Goal: Task Accomplishment & Management: Manage account settings

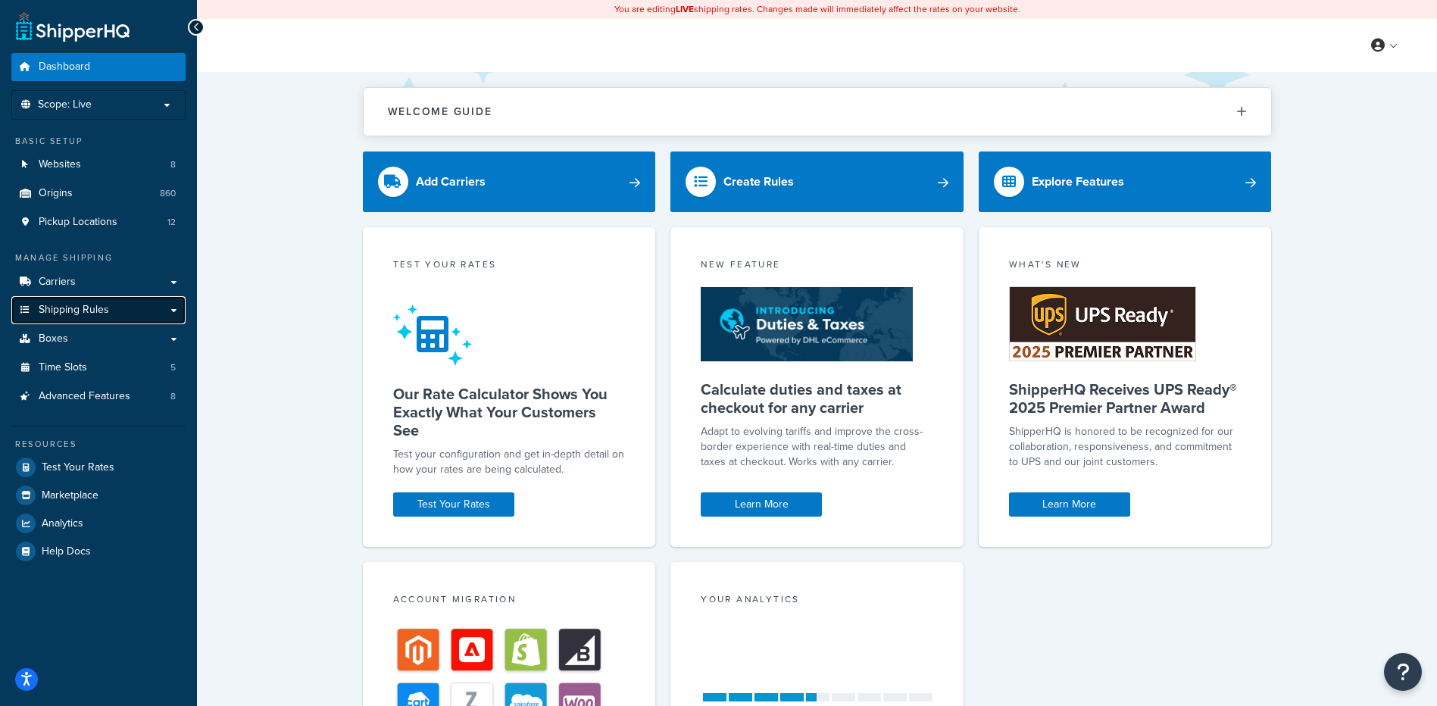
click at [116, 304] on link "Shipping Rules" at bounding box center [98, 310] width 174 height 28
click at [119, 331] on link "Boxes" at bounding box center [98, 339] width 174 height 28
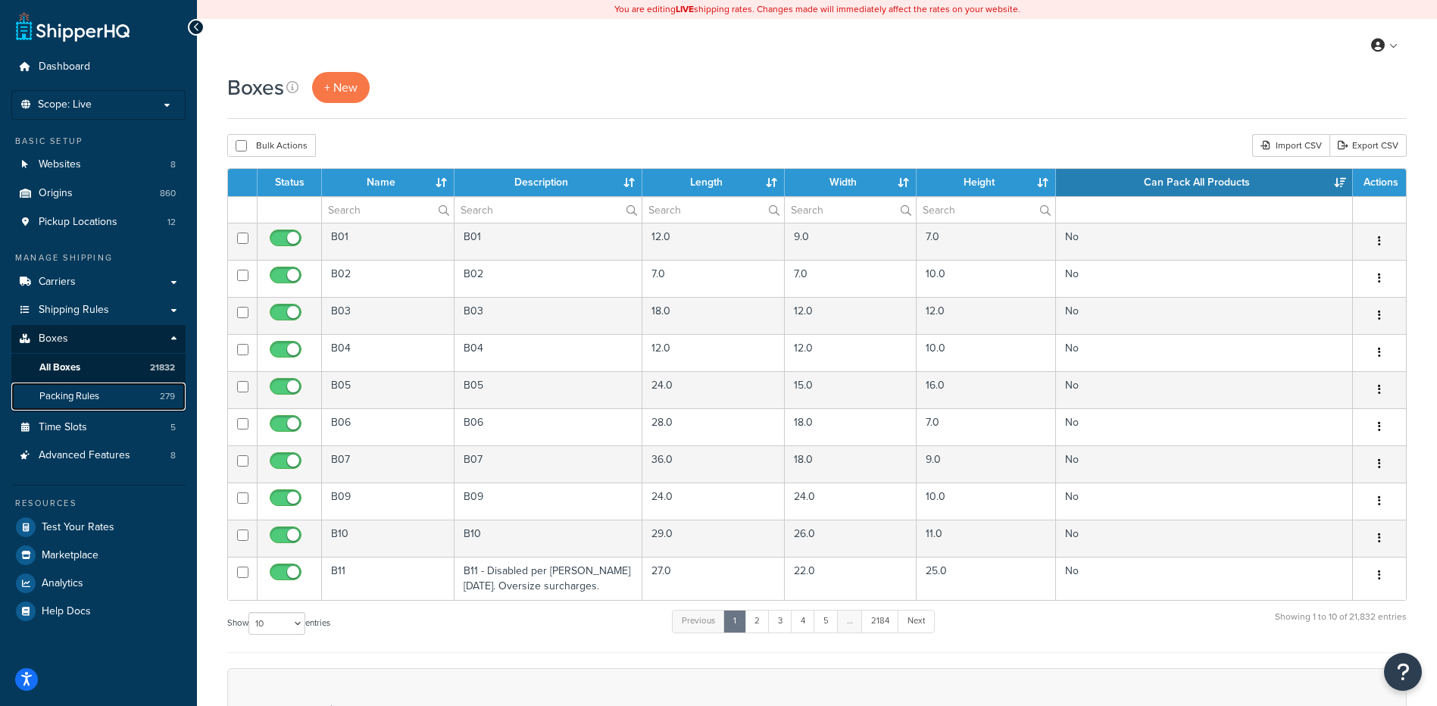
click at [90, 405] on link "Packing Rules 279" at bounding box center [98, 397] width 174 height 28
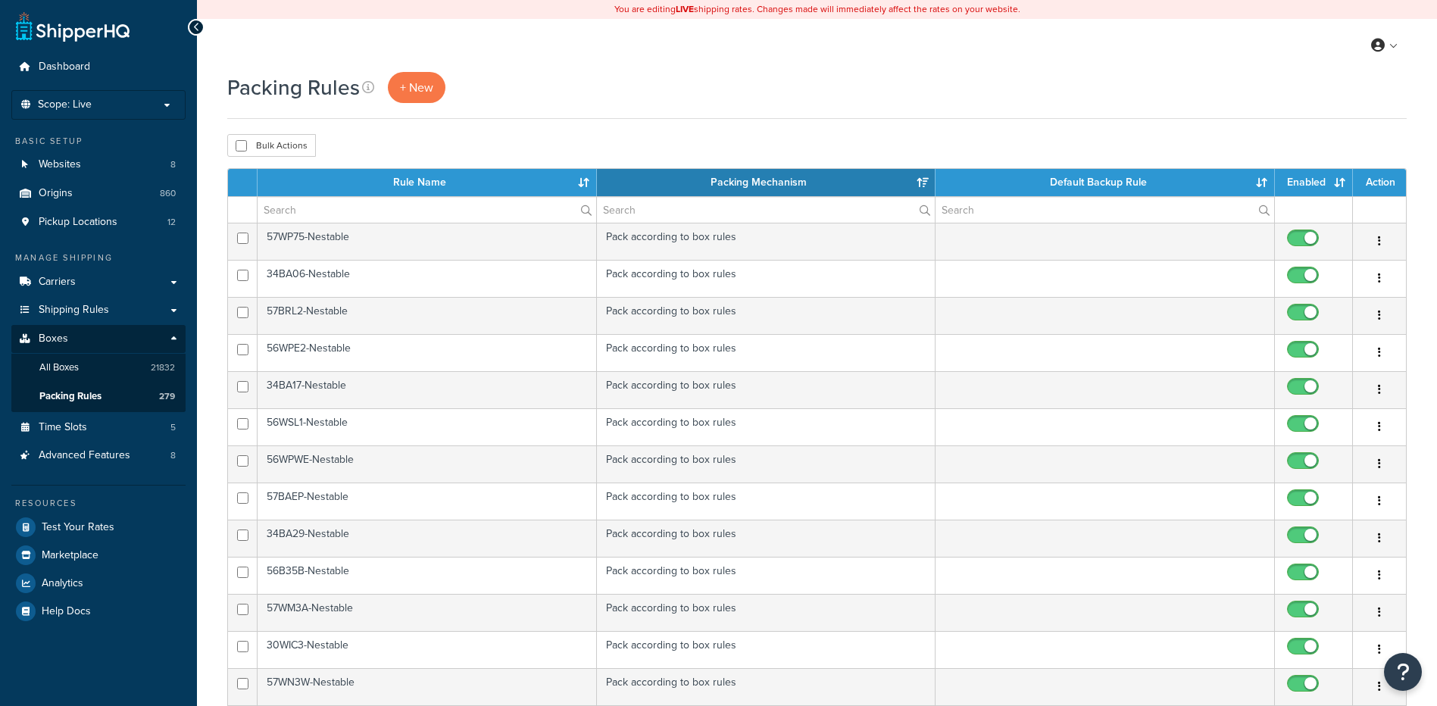
select select "15"
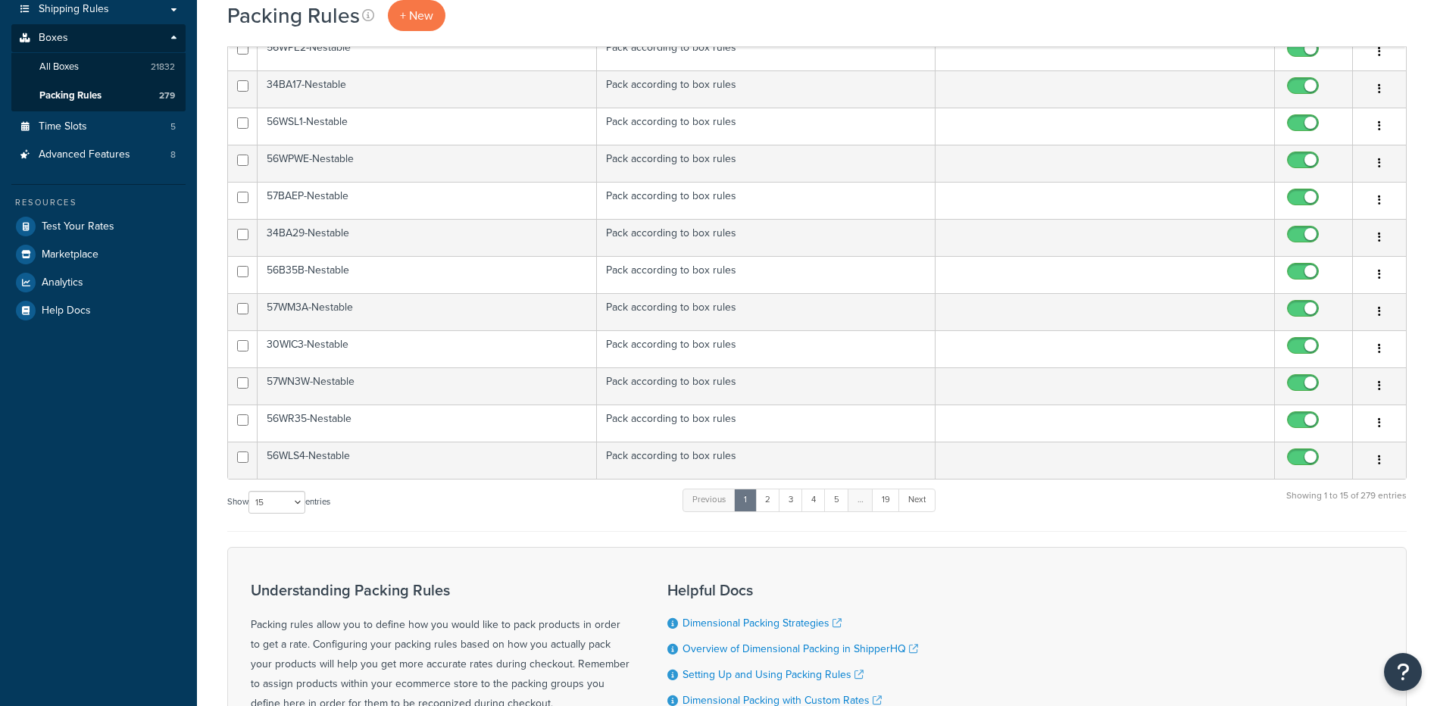
scroll to position [379, 0]
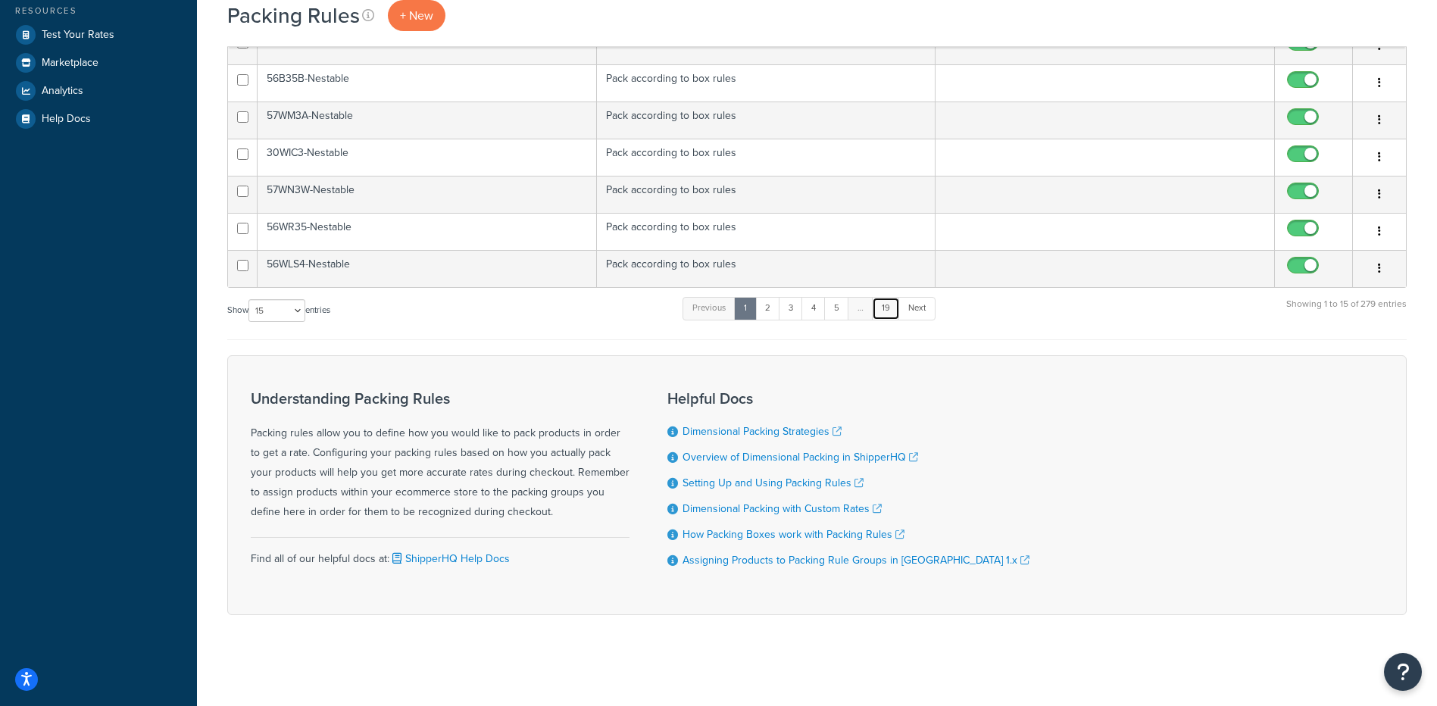
click at [886, 310] on link "19" at bounding box center [886, 308] width 28 height 23
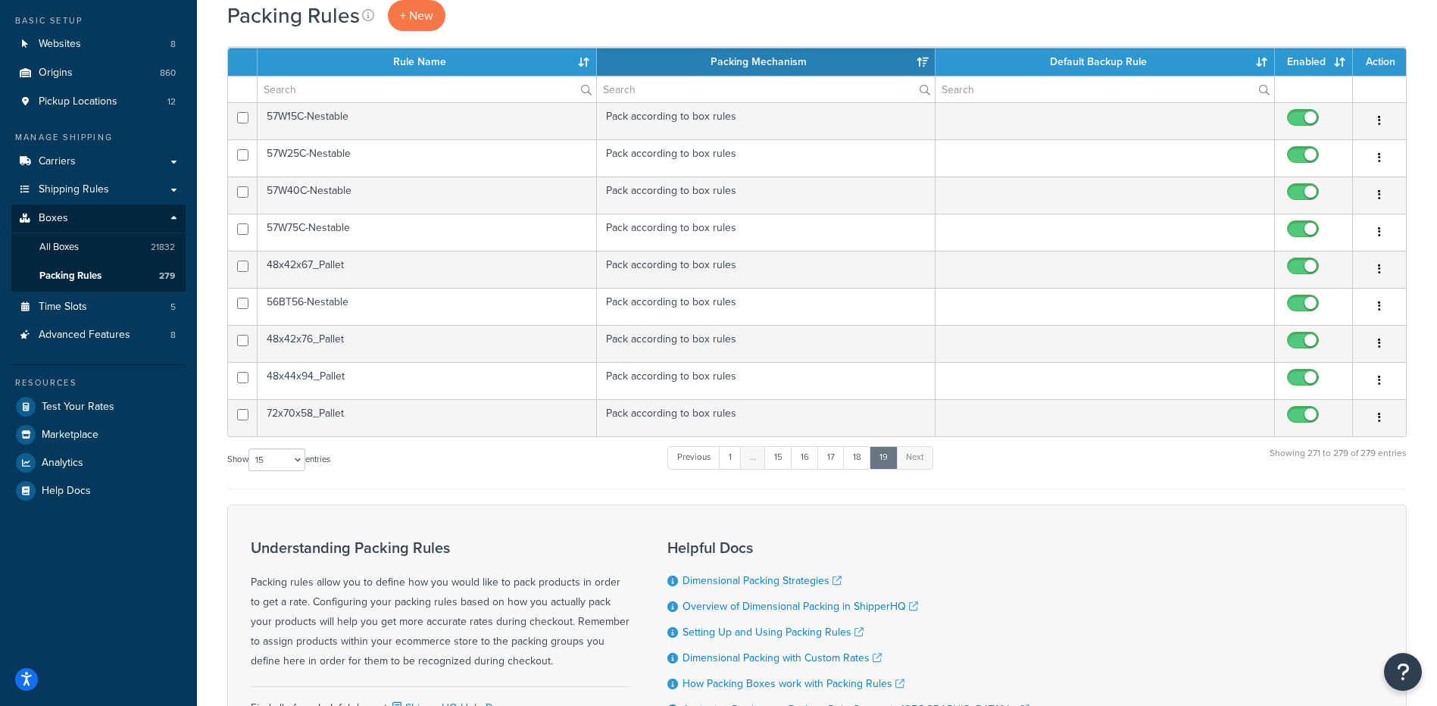
scroll to position [119, 0]
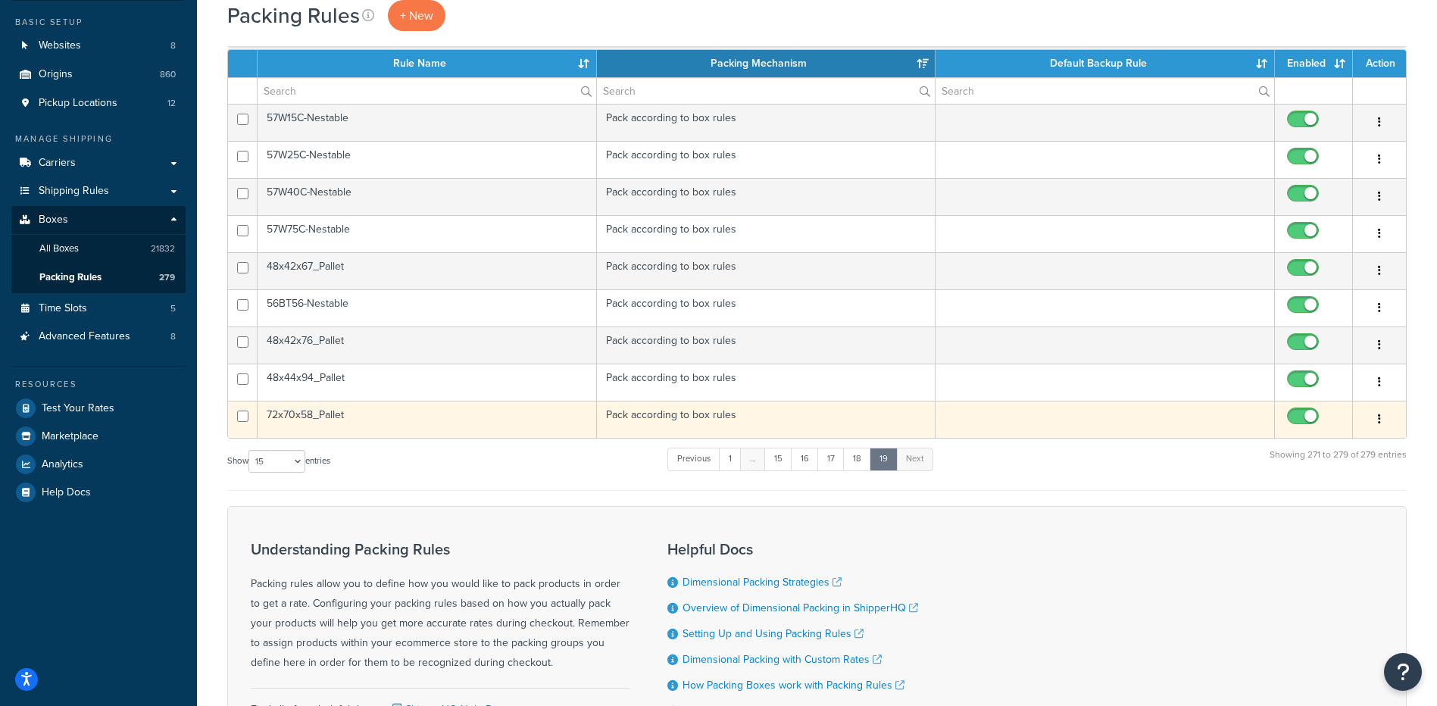
click at [516, 420] on td "72x70x58_Pallet" at bounding box center [427, 419] width 339 height 37
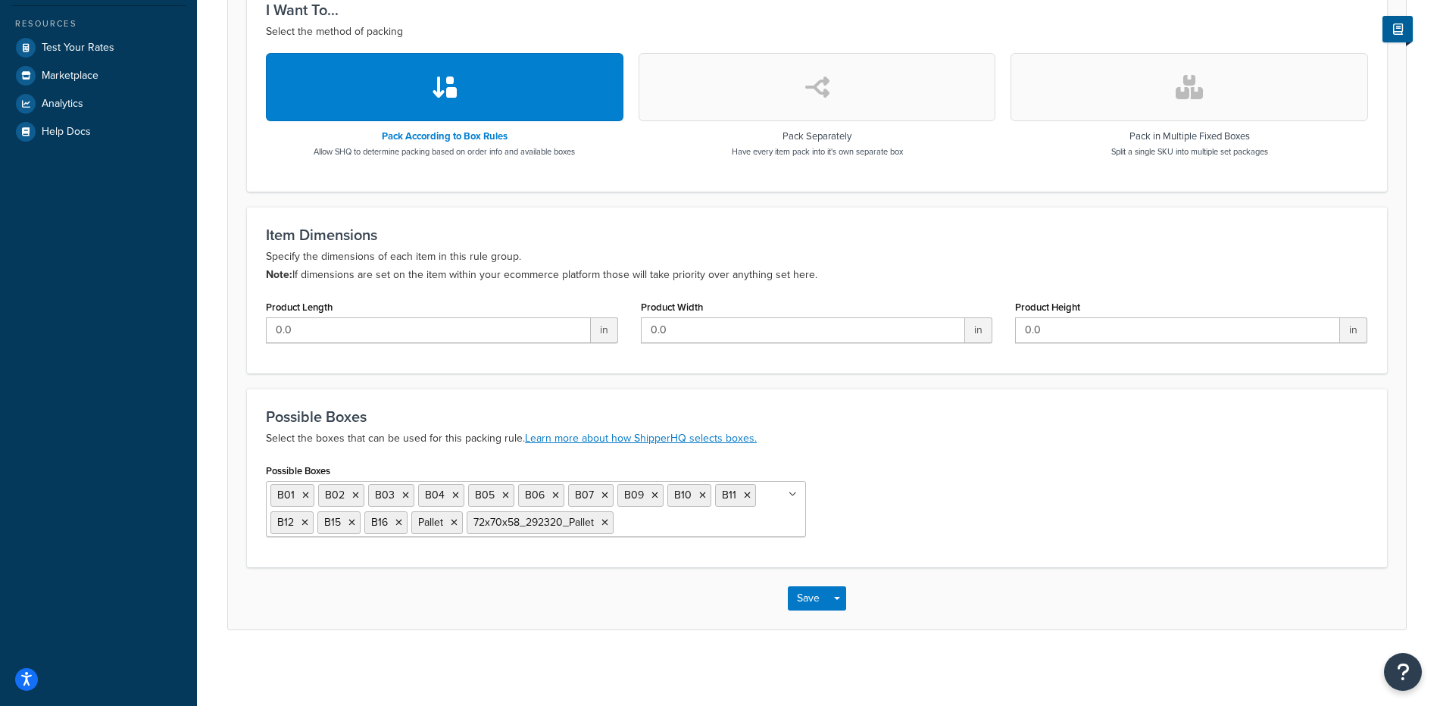
click at [653, 525] on input "Possible Boxes" at bounding box center [684, 522] width 134 height 17
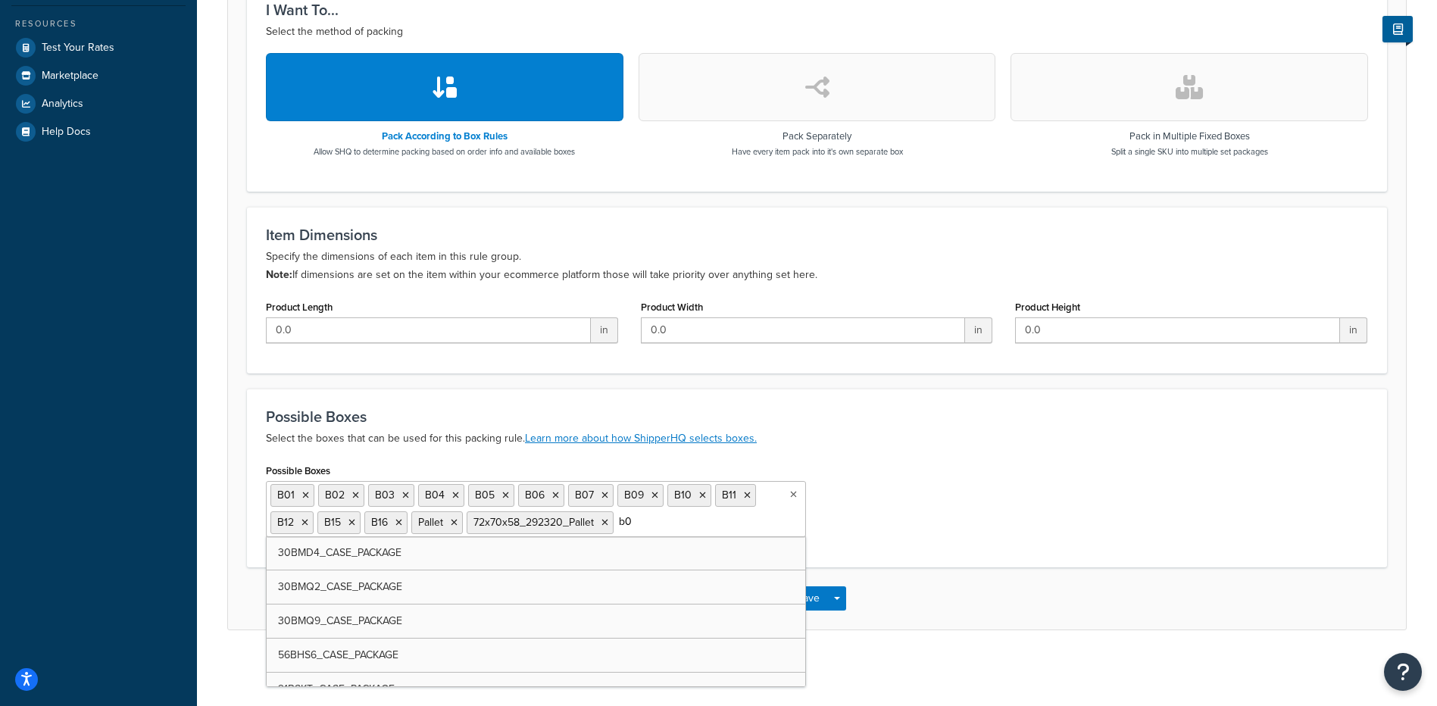
type input "b08"
click at [885, 443] on p "Select the boxes that can be used for this packing rule. Learn more about how S…" at bounding box center [817, 439] width 1102 height 18
